Goal: Task Accomplishment & Management: Manage account settings

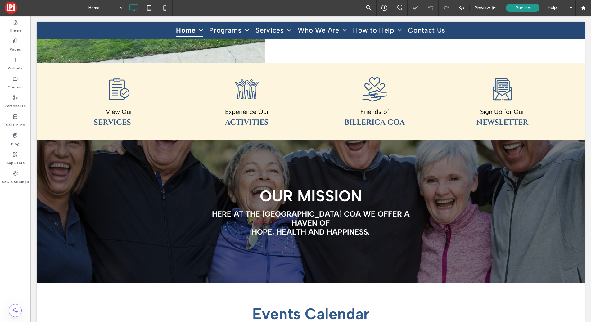
scroll to position [449, 0]
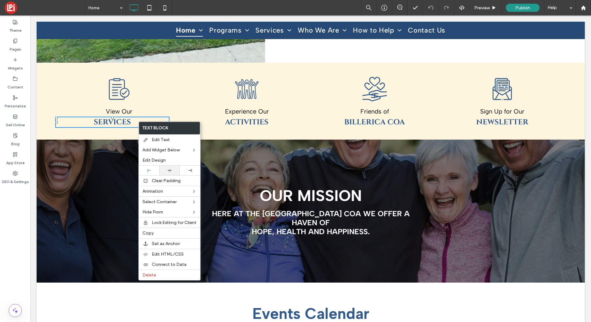
click at [169, 171] on icon at bounding box center [170, 171] width 4 height 4
drag, startPoint x: 143, startPoint y: 111, endPoint x: 137, endPoint y: 112, distance: 5.7
click at [143, 111] on p "View Our" at bounding box center [119, 111] width 128 height 9
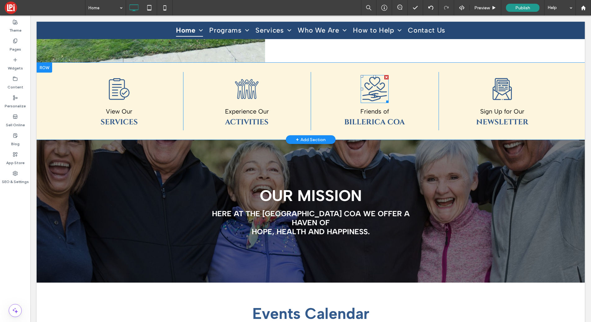
click at [372, 88] on icon at bounding box center [375, 89] width 28 height 28
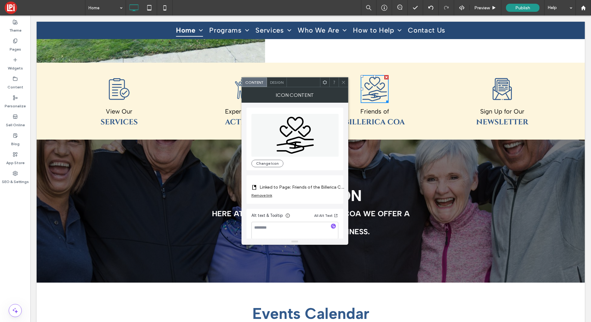
scroll to position [6, 0]
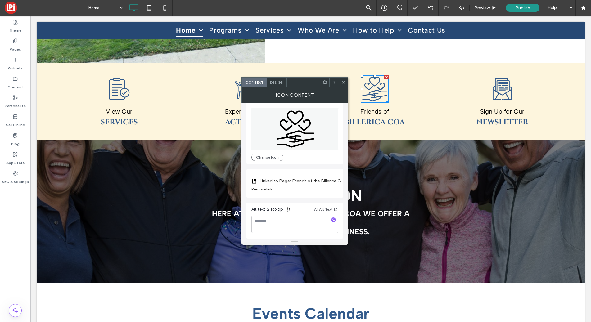
click at [346, 80] on div at bounding box center [343, 82] width 9 height 9
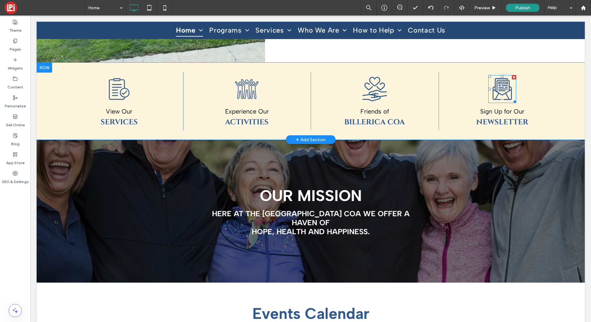
drag, startPoint x: 502, startPoint y: 91, endPoint x: 483, endPoint y: 95, distance: 19.7
click at [502, 91] on icon at bounding box center [502, 89] width 28 height 28
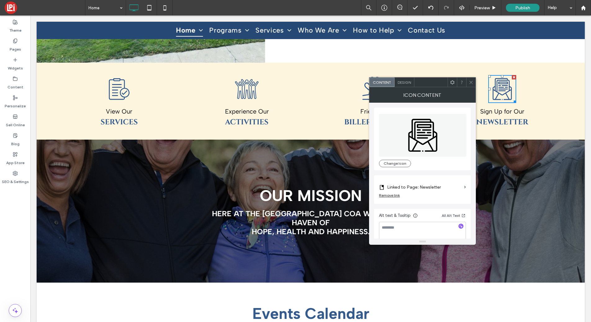
drag, startPoint x: 472, startPoint y: 84, endPoint x: 436, endPoint y: 84, distance: 35.4
click at [472, 84] on icon at bounding box center [471, 82] width 5 height 5
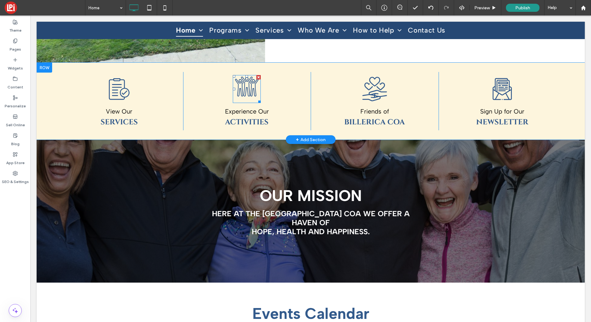
click at [243, 92] on icon at bounding box center [239, 88] width 9 height 18
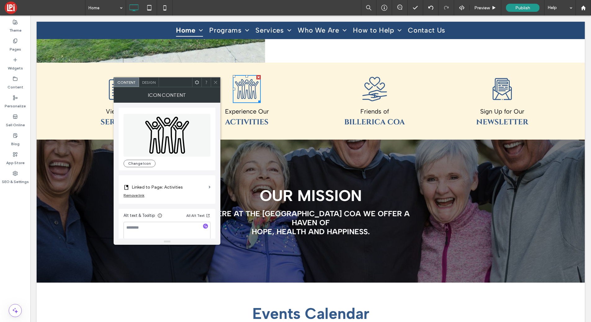
drag, startPoint x: 218, startPoint y: 81, endPoint x: 120, endPoint y: 87, distance: 98.2
click at [218, 81] on icon at bounding box center [215, 82] width 5 height 5
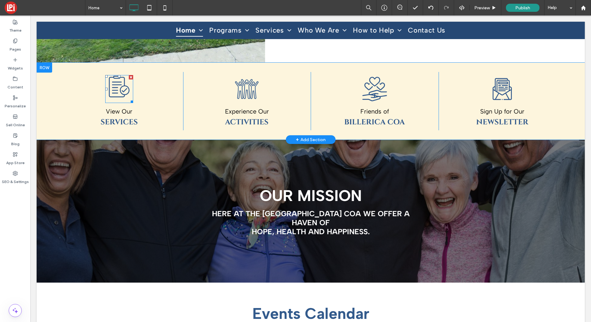
click at [123, 92] on icon at bounding box center [119, 86] width 21 height 21
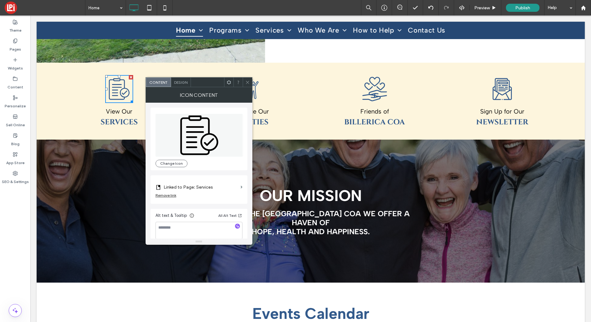
click at [246, 83] on use at bounding box center [247, 82] width 3 height 3
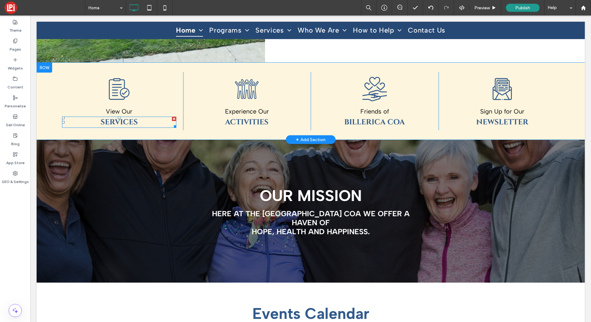
click at [151, 124] on h4 "Services" at bounding box center [119, 122] width 114 height 10
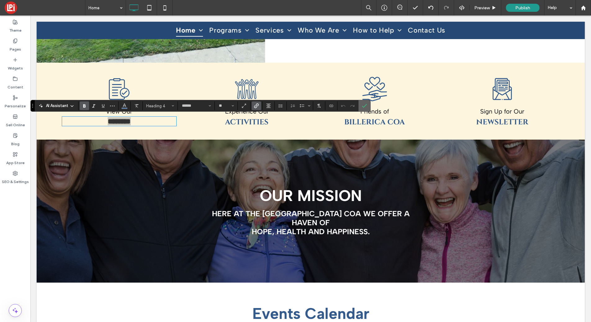
click at [366, 104] on icon "Confirm" at bounding box center [364, 105] width 5 height 5
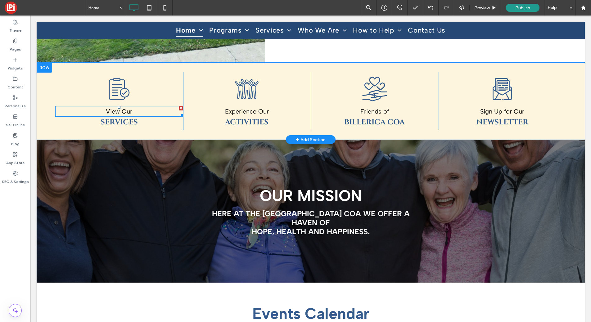
click at [146, 109] on p "View Our" at bounding box center [119, 111] width 128 height 9
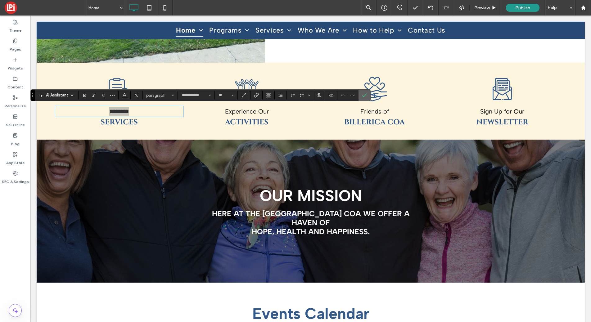
click at [363, 97] on icon "Confirm" at bounding box center [364, 95] width 5 height 5
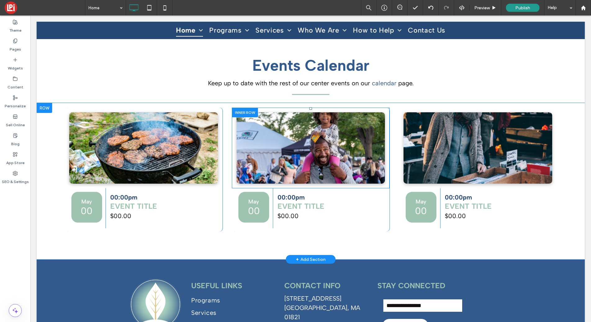
scroll to position [699, 0]
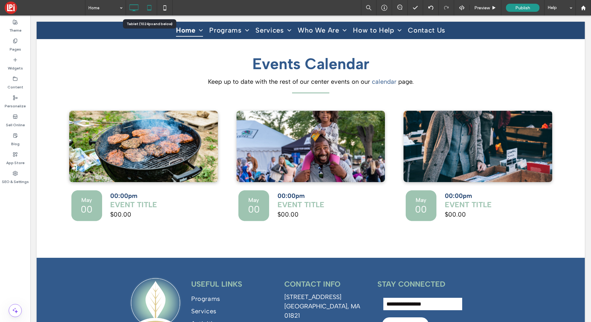
click at [151, 10] on icon at bounding box center [149, 8] width 12 height 12
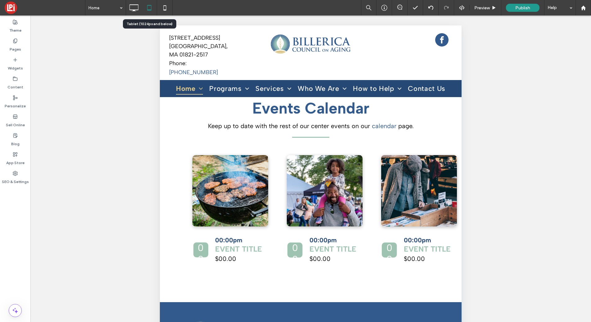
scroll to position [665, 0]
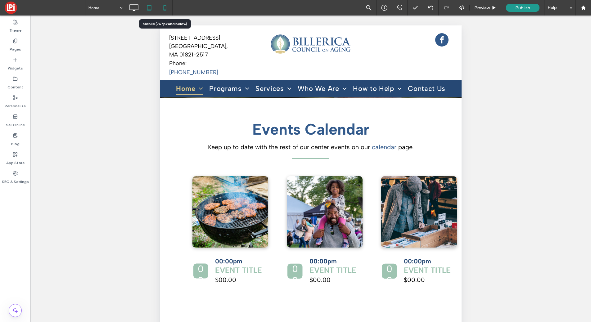
click at [163, 8] on use at bounding box center [164, 7] width 3 height 5
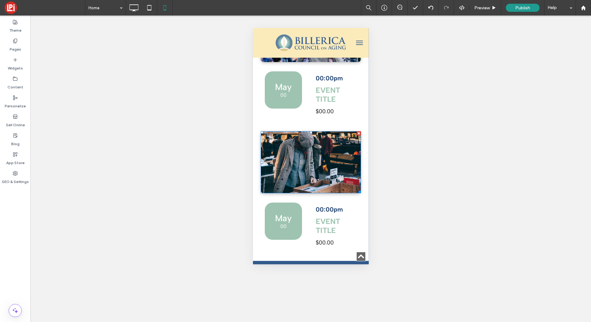
scroll to position [889, 0]
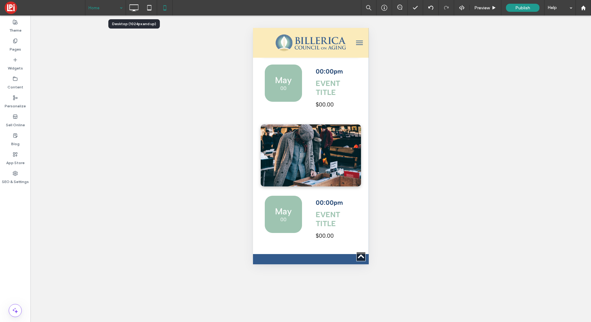
click at [128, 6] on icon at bounding box center [134, 8] width 12 height 12
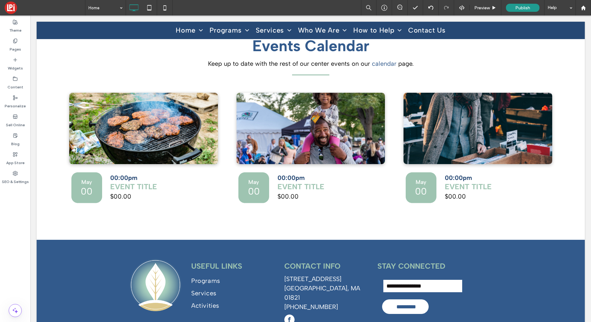
scroll to position [741, 0]
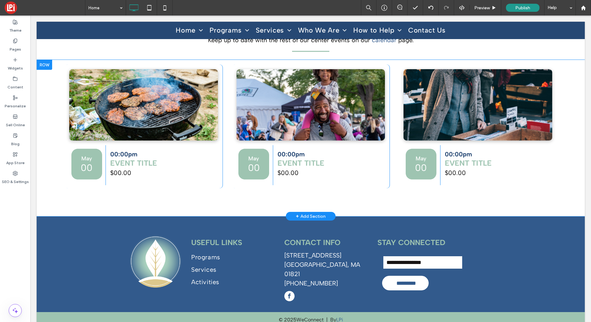
click at [47, 82] on div "Click To Paste May 00 Click To Paste 00:00pm Event Title $00.00 Click To Paste …" at bounding box center [311, 138] width 548 height 156
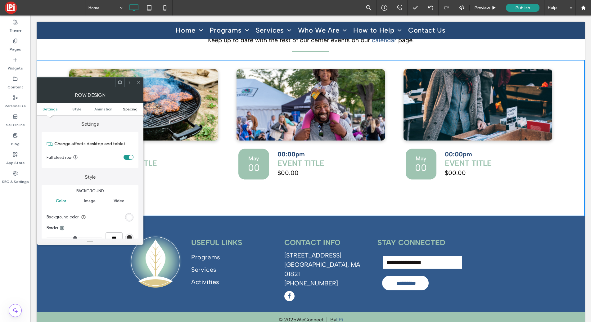
click at [133, 109] on span "Spacing" at bounding box center [130, 109] width 15 height 5
click at [133, 110] on span "Spacing" at bounding box center [130, 109] width 15 height 5
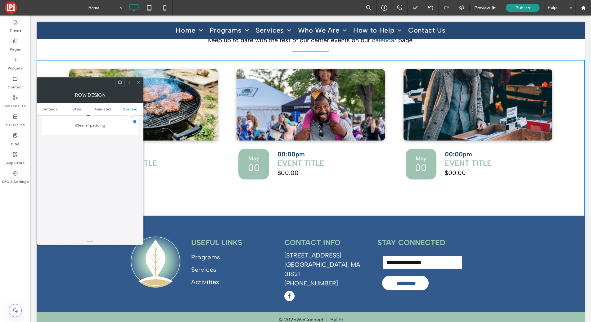
scroll to position [223, 0]
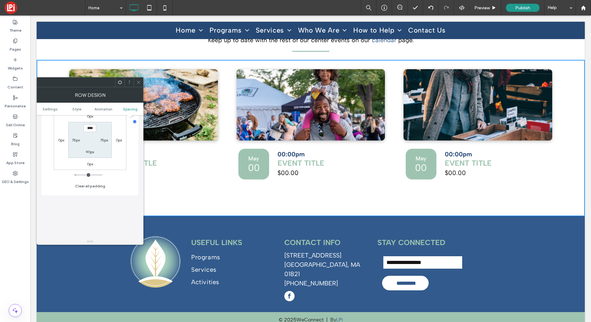
click at [76, 137] on div "75px" at bounding box center [76, 140] width 8 height 6
click at [76, 140] on label "75px" at bounding box center [76, 140] width 8 height 5
type input "**"
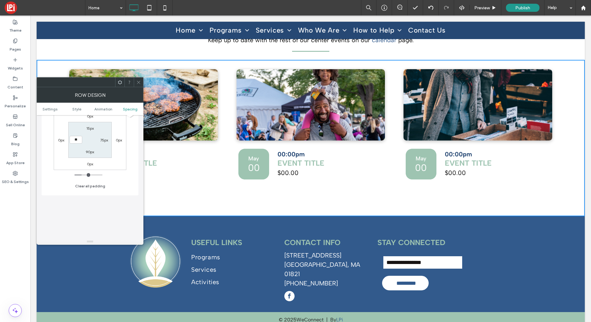
type input "****"
click at [103, 139] on label "75px" at bounding box center [104, 140] width 8 height 5
type input "**"
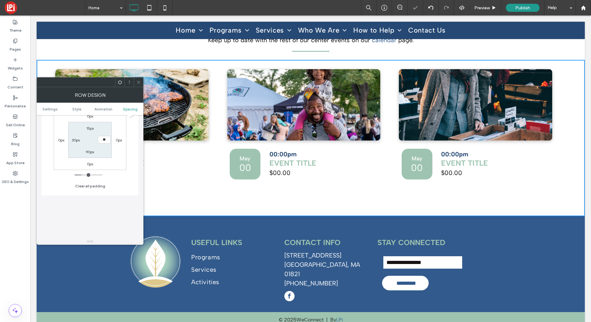
type input "**"
type input "****"
click at [86, 142] on section "15px **** 90px 30px" at bounding box center [89, 140] width 43 height 36
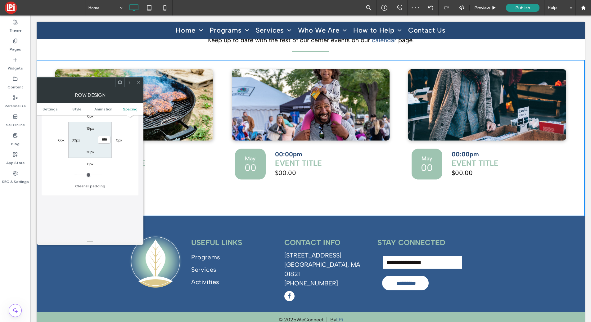
click at [138, 83] on icon at bounding box center [138, 82] width 5 height 5
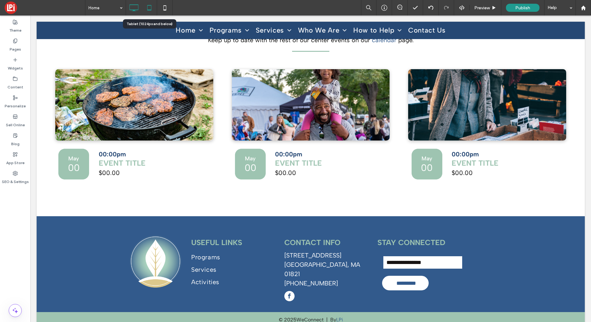
click at [150, 7] on icon at bounding box center [149, 8] width 12 height 12
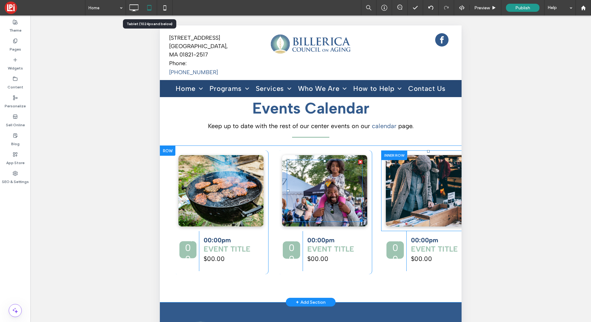
scroll to position [665, 0]
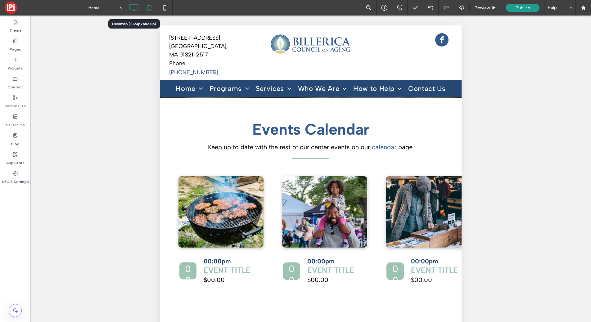
click at [132, 8] on icon at bounding box center [134, 8] width 12 height 12
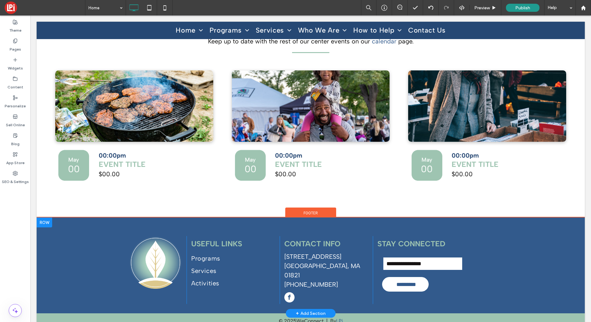
scroll to position [741, 0]
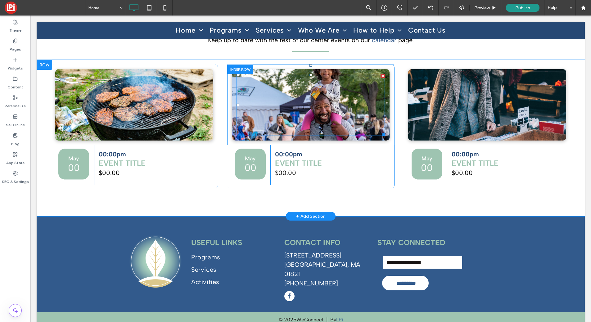
click at [269, 110] on div at bounding box center [310, 105] width 149 height 62
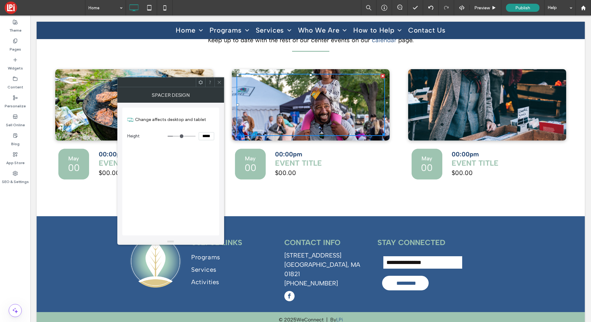
click at [221, 81] on icon at bounding box center [219, 82] width 5 height 5
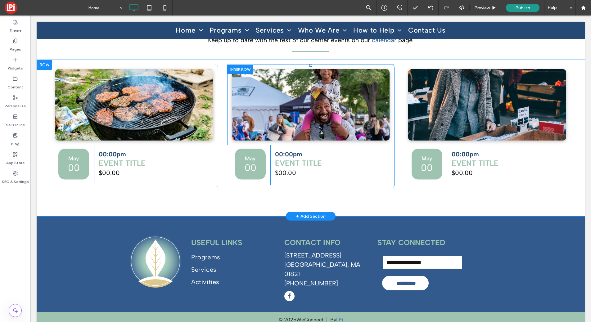
click at [247, 65] on div at bounding box center [240, 70] width 26 height 10
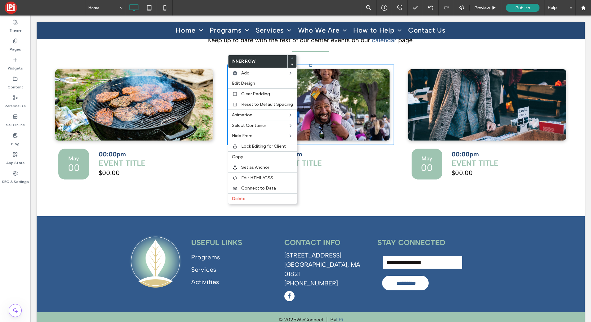
click at [396, 216] on div "Click To Paste Useful links Programs Services Activities Click To Paste Contact…" at bounding box center [311, 264] width 548 height 96
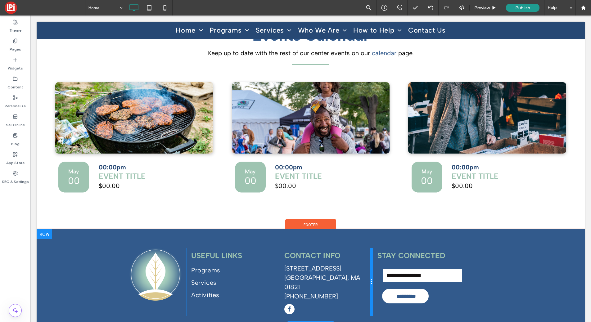
scroll to position [727, 0]
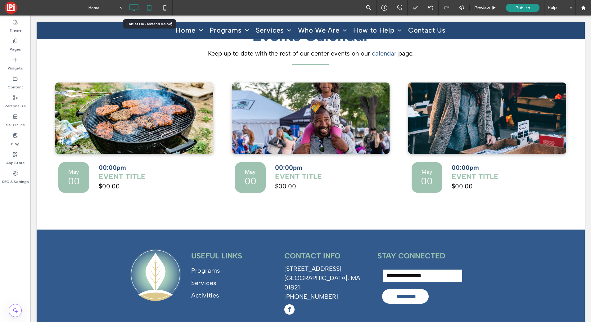
click at [151, 8] on icon at bounding box center [149, 8] width 12 height 12
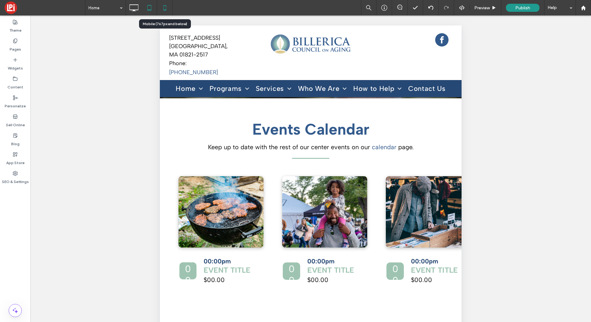
click at [170, 11] on icon at bounding box center [165, 8] width 12 height 12
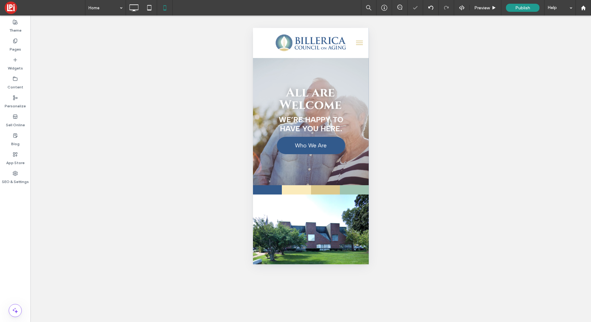
scroll to position [0, 0]
click at [358, 47] on button "menu" at bounding box center [359, 43] width 12 height 12
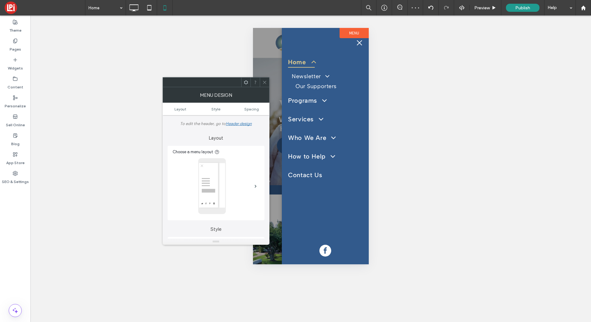
click at [264, 83] on icon at bounding box center [264, 82] width 5 height 5
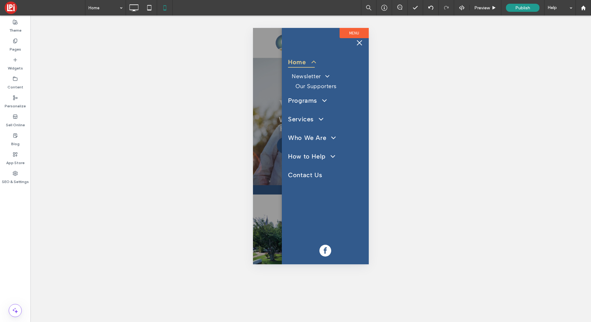
click at [363, 43] on button "menu" at bounding box center [359, 43] width 12 height 12
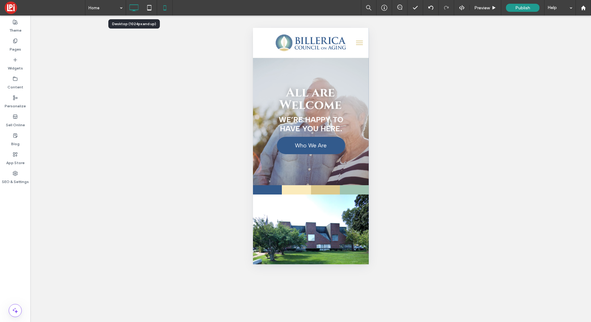
drag, startPoint x: 136, startPoint y: 6, endPoint x: 128, endPoint y: 4, distance: 7.9
click at [135, 6] on icon at bounding box center [134, 8] width 12 height 12
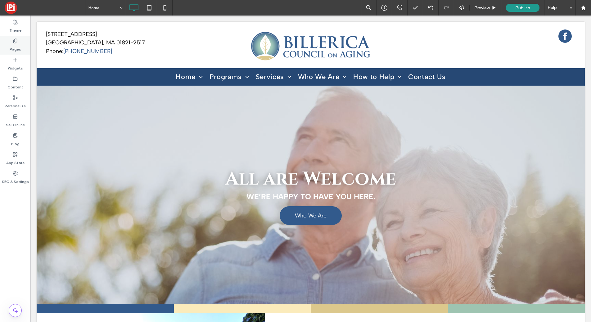
click at [21, 43] on div "Pages" at bounding box center [15, 45] width 30 height 19
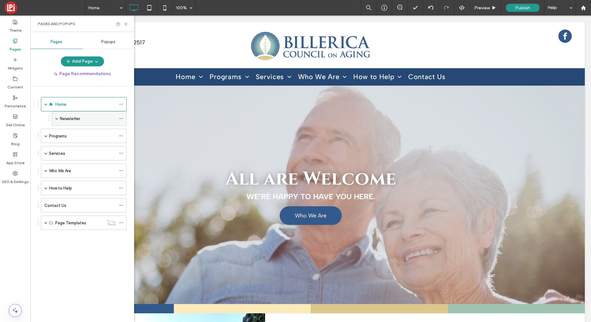
click at [65, 124] on div "Newsletter" at bounding box center [88, 119] width 56 height 14
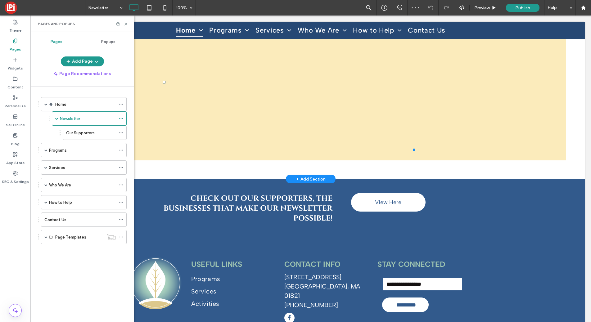
scroll to position [157, 0]
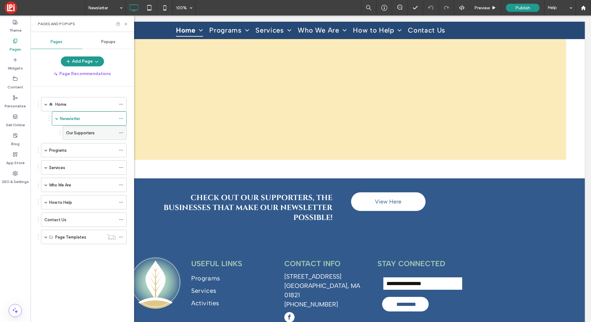
click at [74, 130] on label "Our Supporters" at bounding box center [80, 133] width 29 height 11
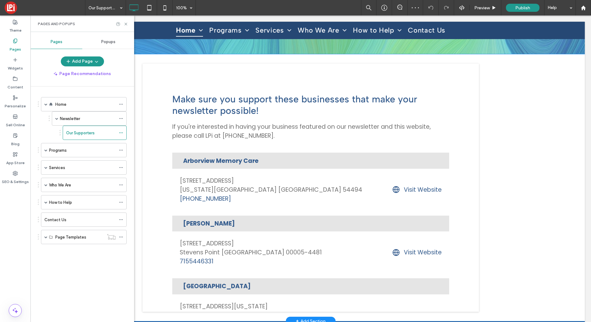
scroll to position [87, 0]
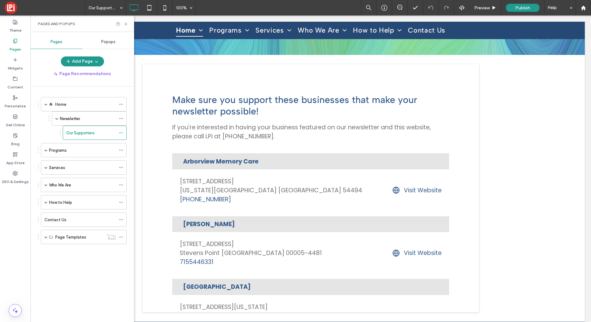
click at [53, 221] on label "Contact Us" at bounding box center [55, 219] width 22 height 11
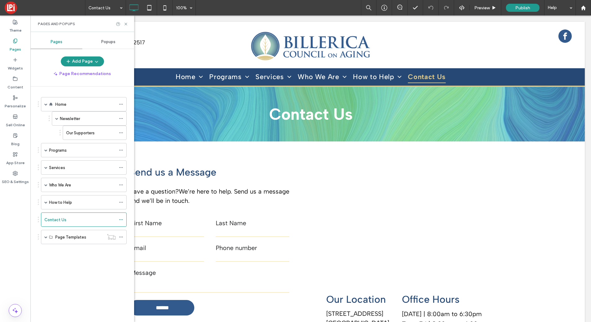
scroll to position [0, 0]
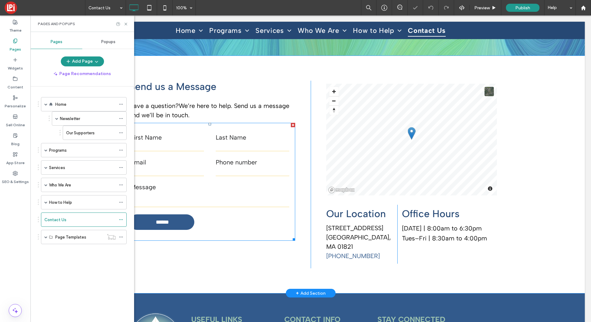
scroll to position [85, 0]
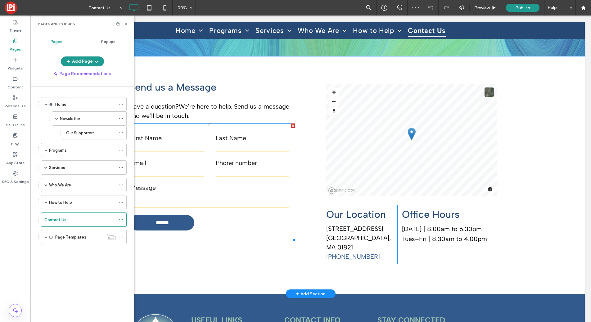
click at [248, 221] on form "First Name Last Name Email Phone number Message ******" at bounding box center [209, 183] width 171 height 118
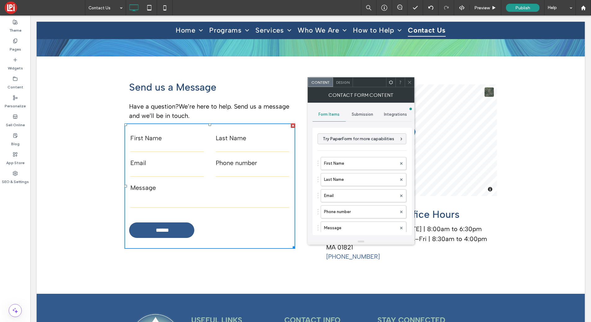
click at [409, 80] on icon at bounding box center [409, 82] width 5 height 5
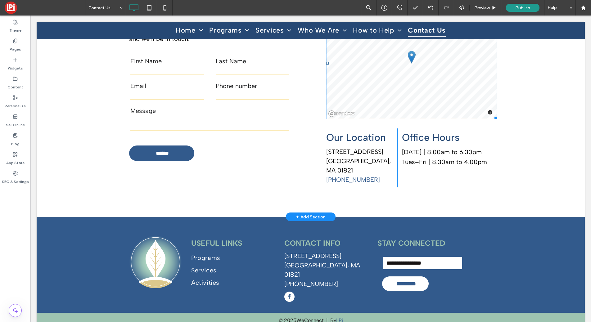
scroll to position [163, 0]
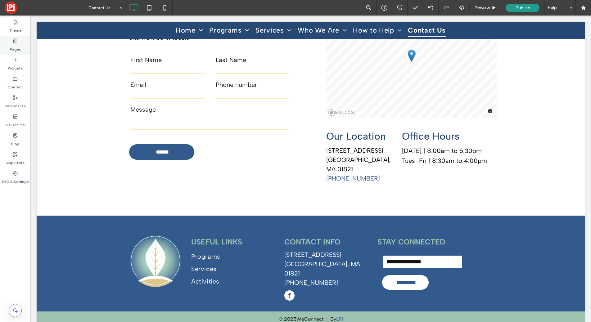
click at [13, 43] on label "Pages" at bounding box center [15, 47] width 11 height 9
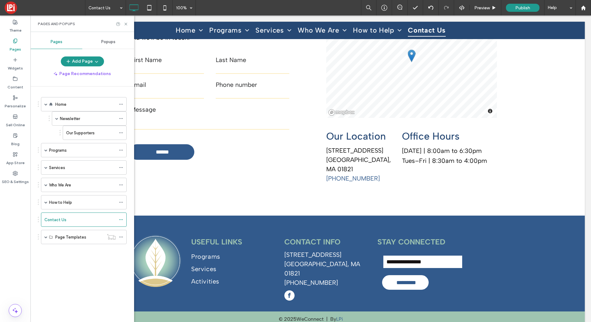
click at [70, 148] on div "Programs" at bounding box center [82, 150] width 67 height 7
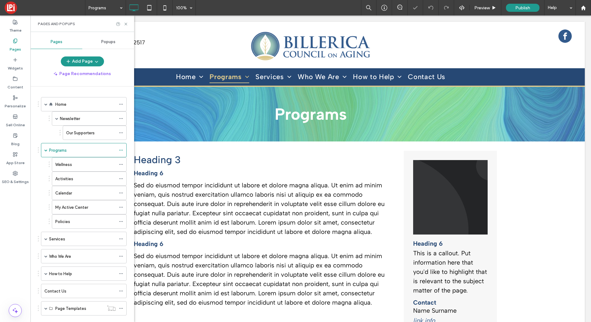
click at [69, 166] on label "Wellness" at bounding box center [63, 164] width 17 height 11
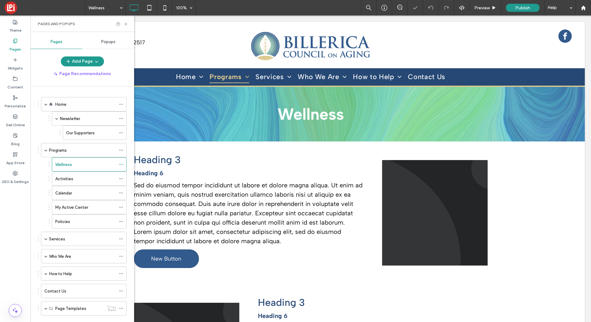
click at [72, 180] on label "Activities" at bounding box center [64, 178] width 18 height 11
click at [76, 214] on div "Policies" at bounding box center [89, 221] width 75 height 14
click at [69, 110] on div "Home" at bounding box center [85, 104] width 61 height 14
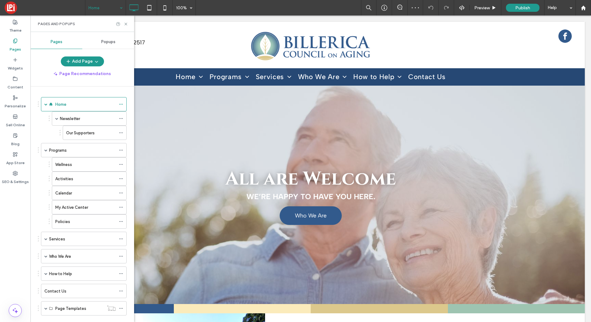
drag, startPoint x: 125, startPoint y: 24, endPoint x: 116, endPoint y: 11, distance: 15.5
click at [125, 24] on icon at bounding box center [126, 24] width 5 height 5
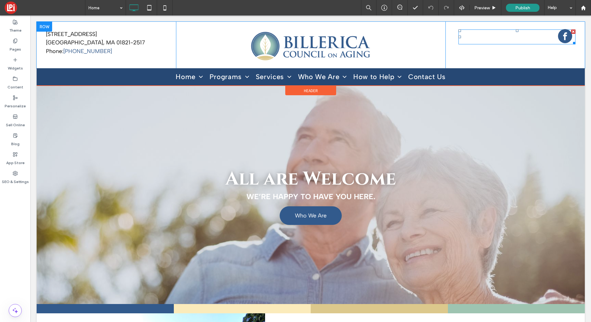
click at [567, 37] on span "facebook" at bounding box center [565, 36] width 14 height 14
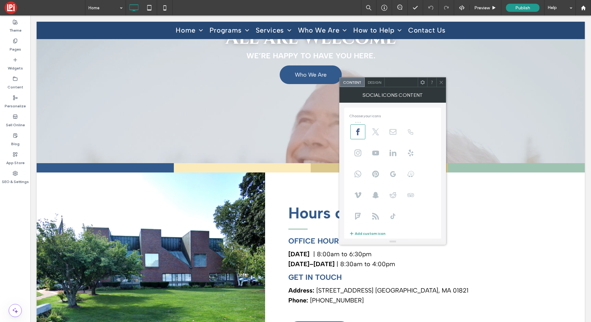
click at [440, 80] on icon at bounding box center [441, 82] width 5 height 5
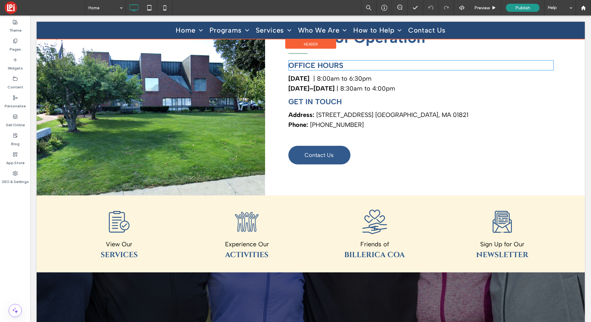
scroll to position [278, 0]
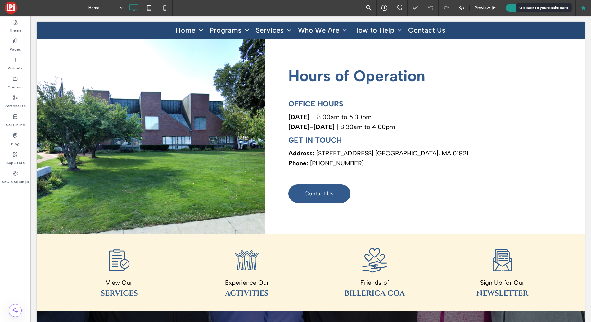
drag, startPoint x: 584, startPoint y: 9, endPoint x: 585, endPoint y: 14, distance: 5.3
click at [584, 9] on use at bounding box center [583, 7] width 5 height 5
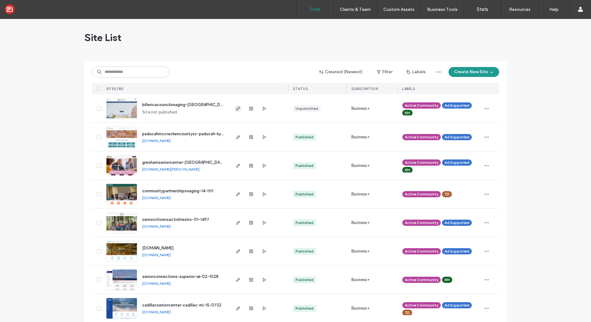
click at [236, 108] on use "button" at bounding box center [238, 109] width 4 height 4
click at [262, 109] on icon "button" at bounding box center [264, 108] width 5 height 5
click at [257, 109] on div at bounding box center [251, 108] width 34 height 28
click at [263, 109] on icon "button" at bounding box center [264, 108] width 5 height 5
